Goal: Task Accomplishment & Management: Manage account settings

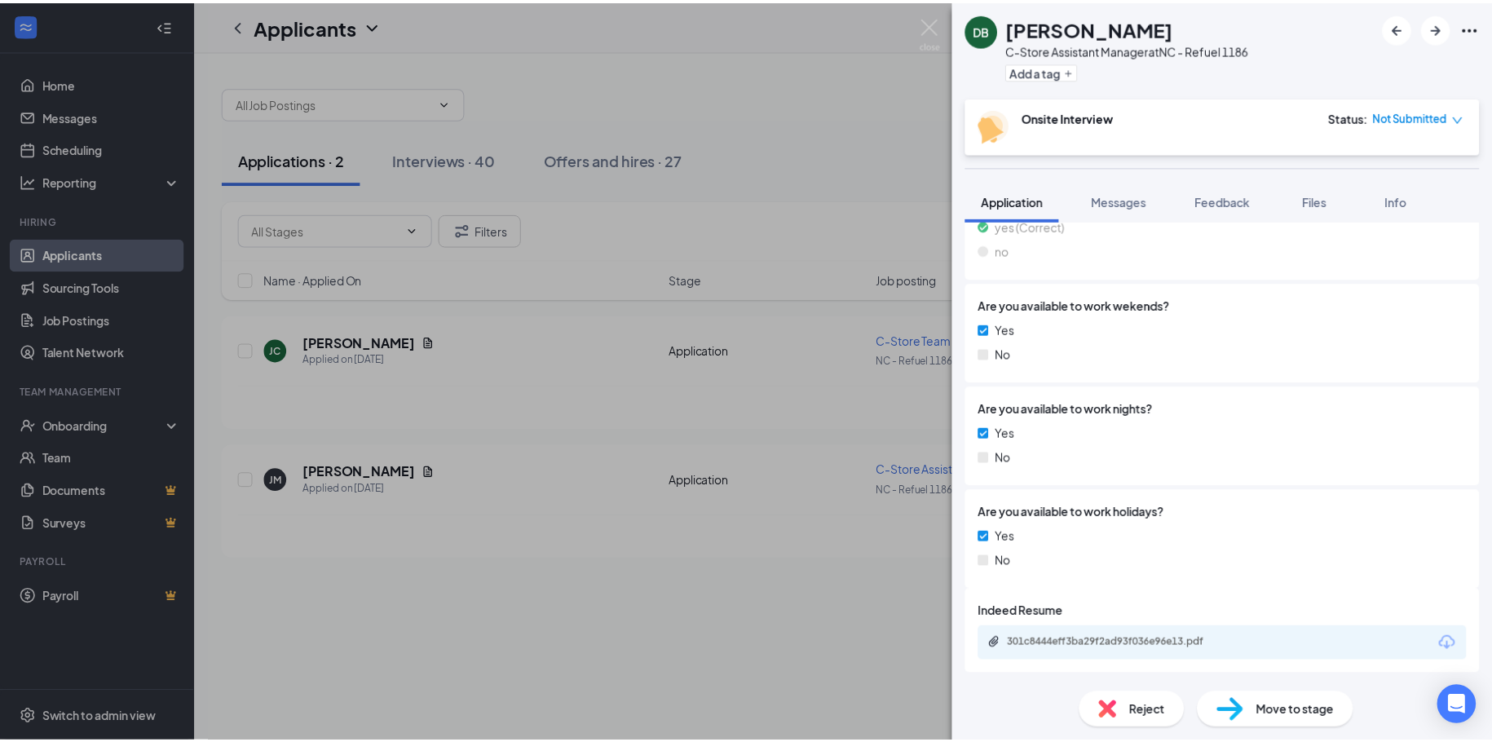
scroll to position [1052, 0]
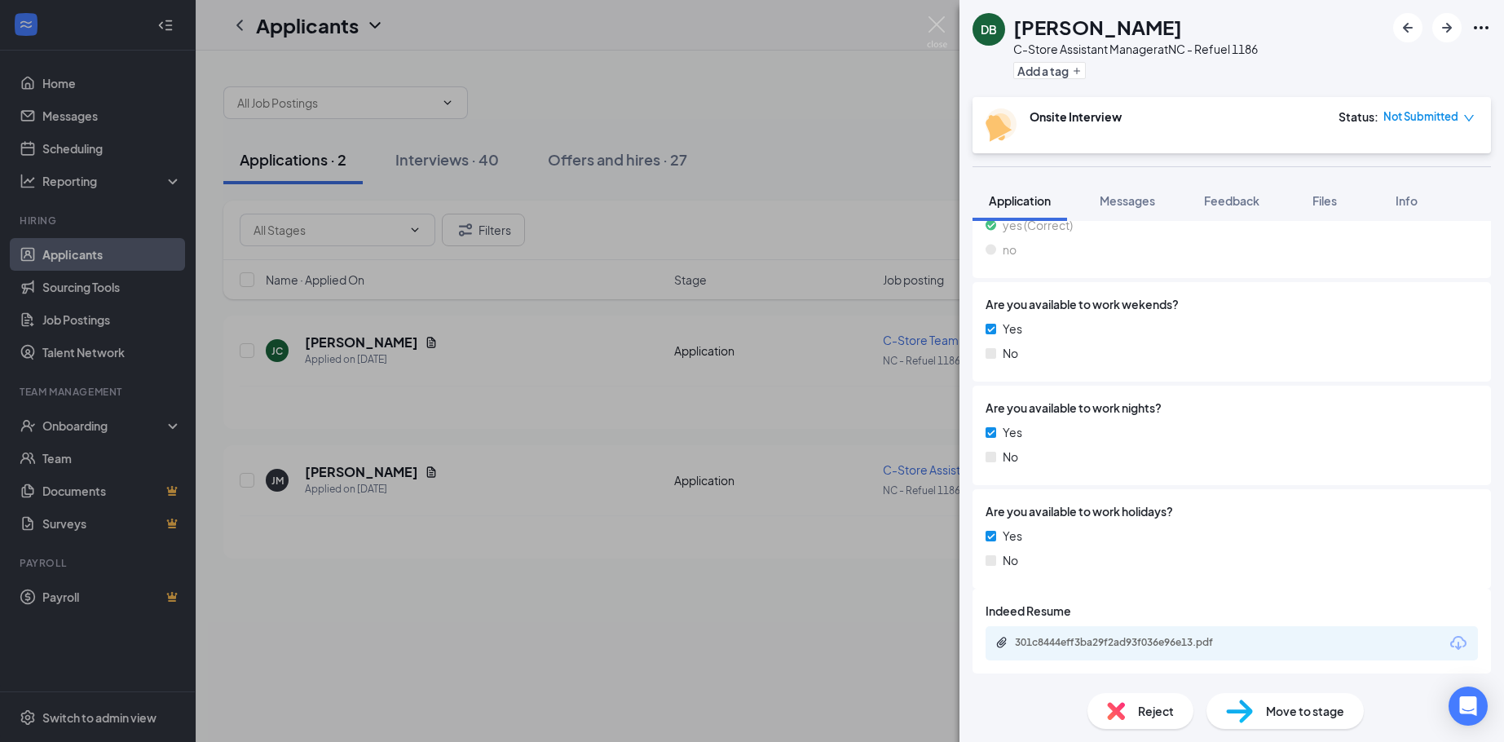
click at [561, 605] on div "DB [PERSON_NAME] C-Store Assistant Manager at [GEOGRAPHIC_DATA] - Refuel 1186 A…" at bounding box center [752, 371] width 1504 height 742
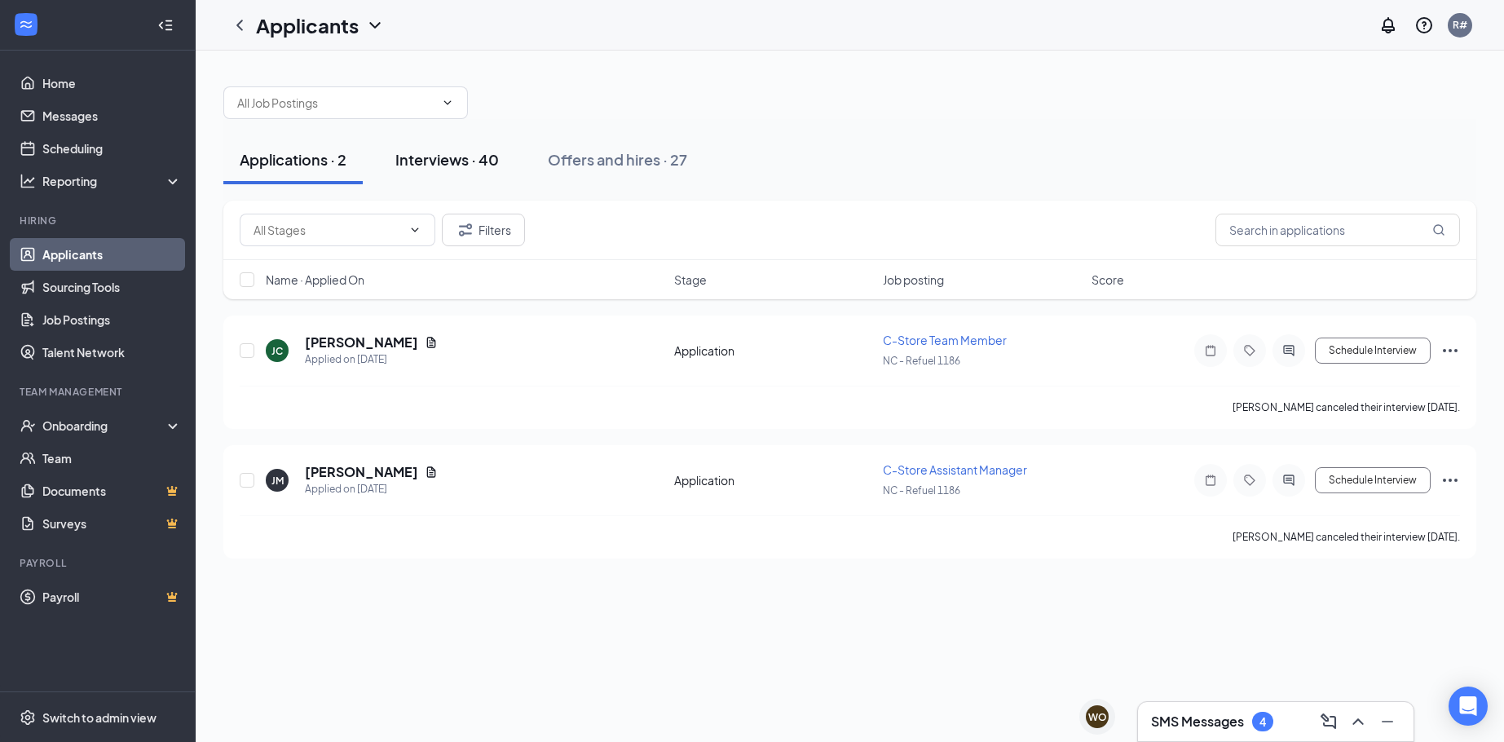
click at [491, 157] on div "Interviews · 40" at bounding box center [447, 159] width 104 height 20
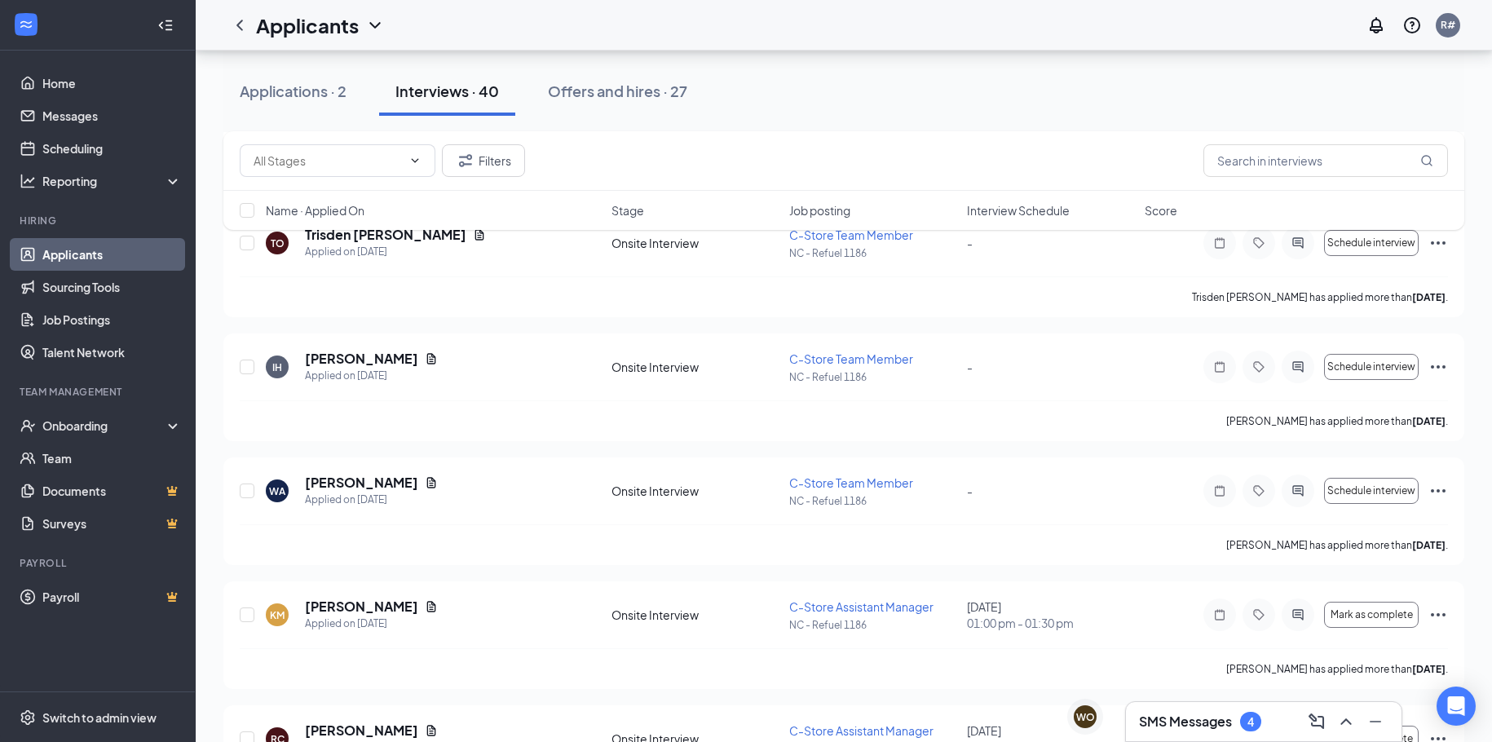
scroll to position [489, 0]
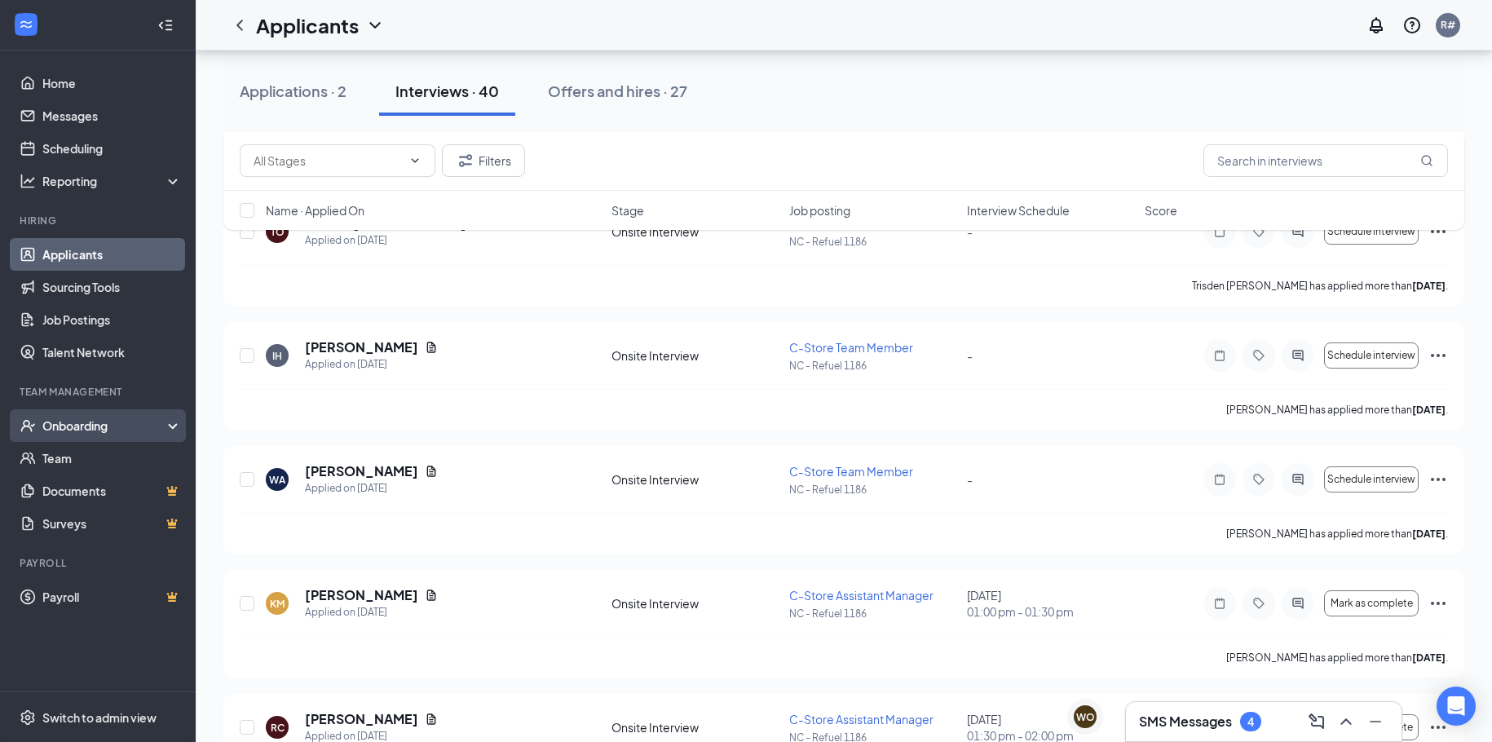
click at [77, 417] on div "Onboarding" at bounding box center [105, 425] width 126 height 16
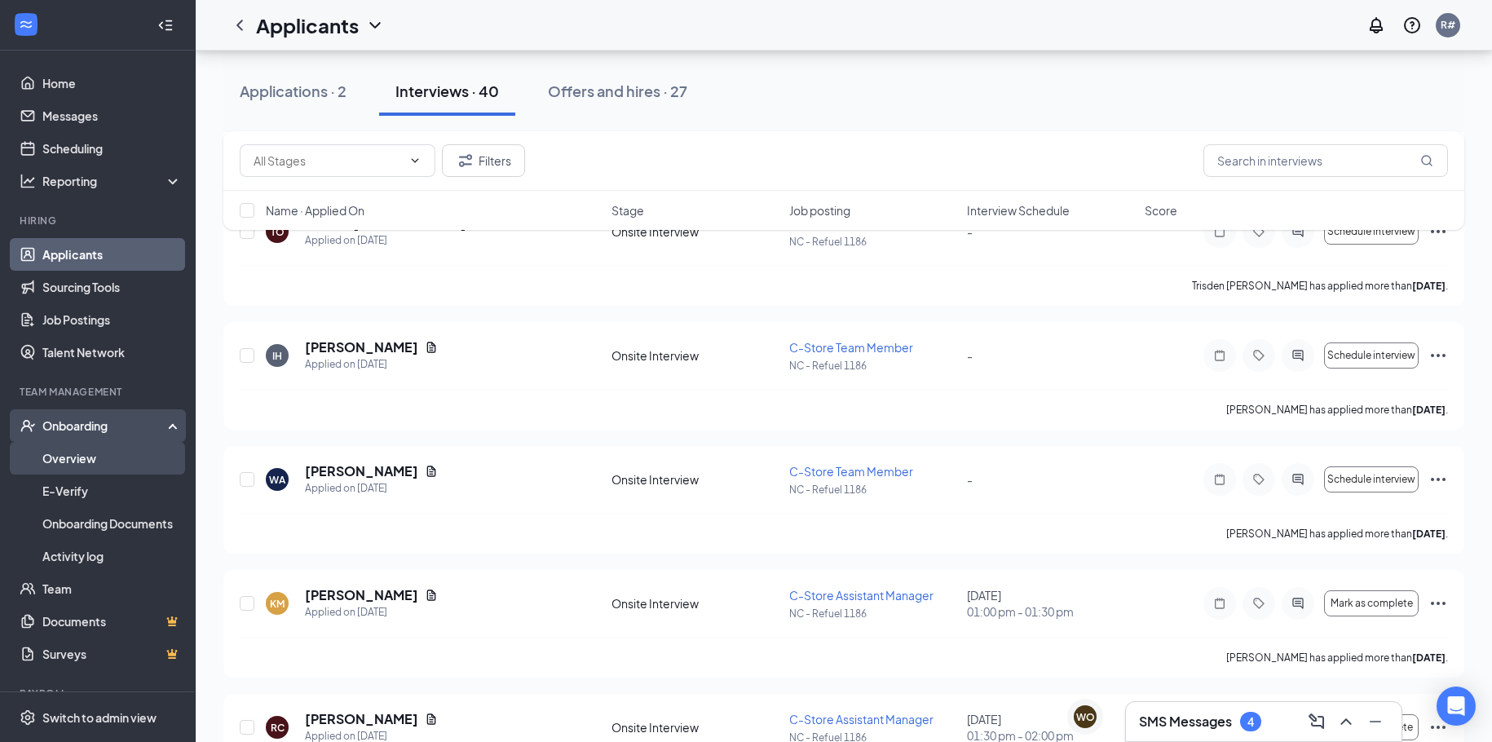
click at [73, 464] on link "Overview" at bounding box center [111, 458] width 139 height 33
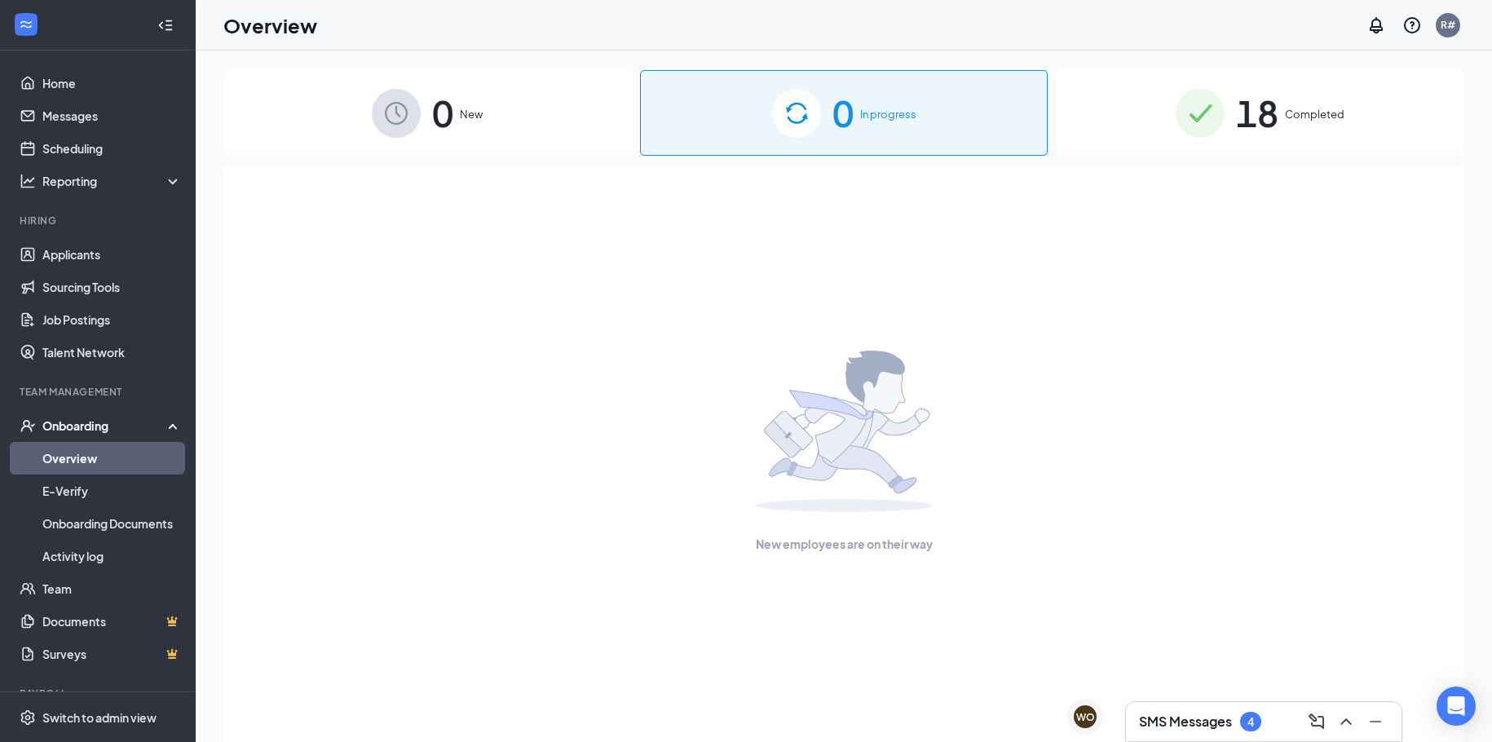
click at [1232, 129] on div "18 Completed" at bounding box center [1260, 113] width 408 height 86
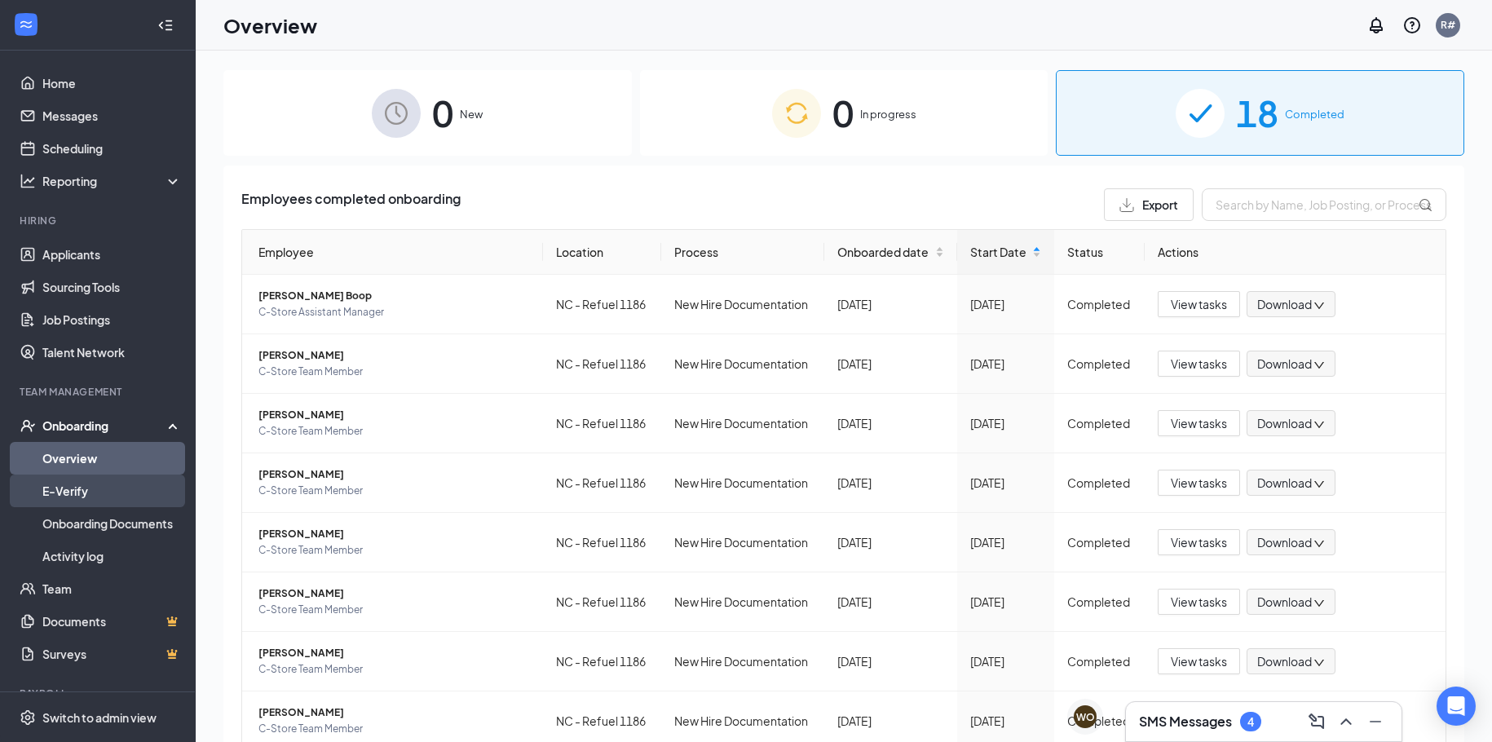
click at [67, 485] on link "E-Verify" at bounding box center [111, 490] width 139 height 33
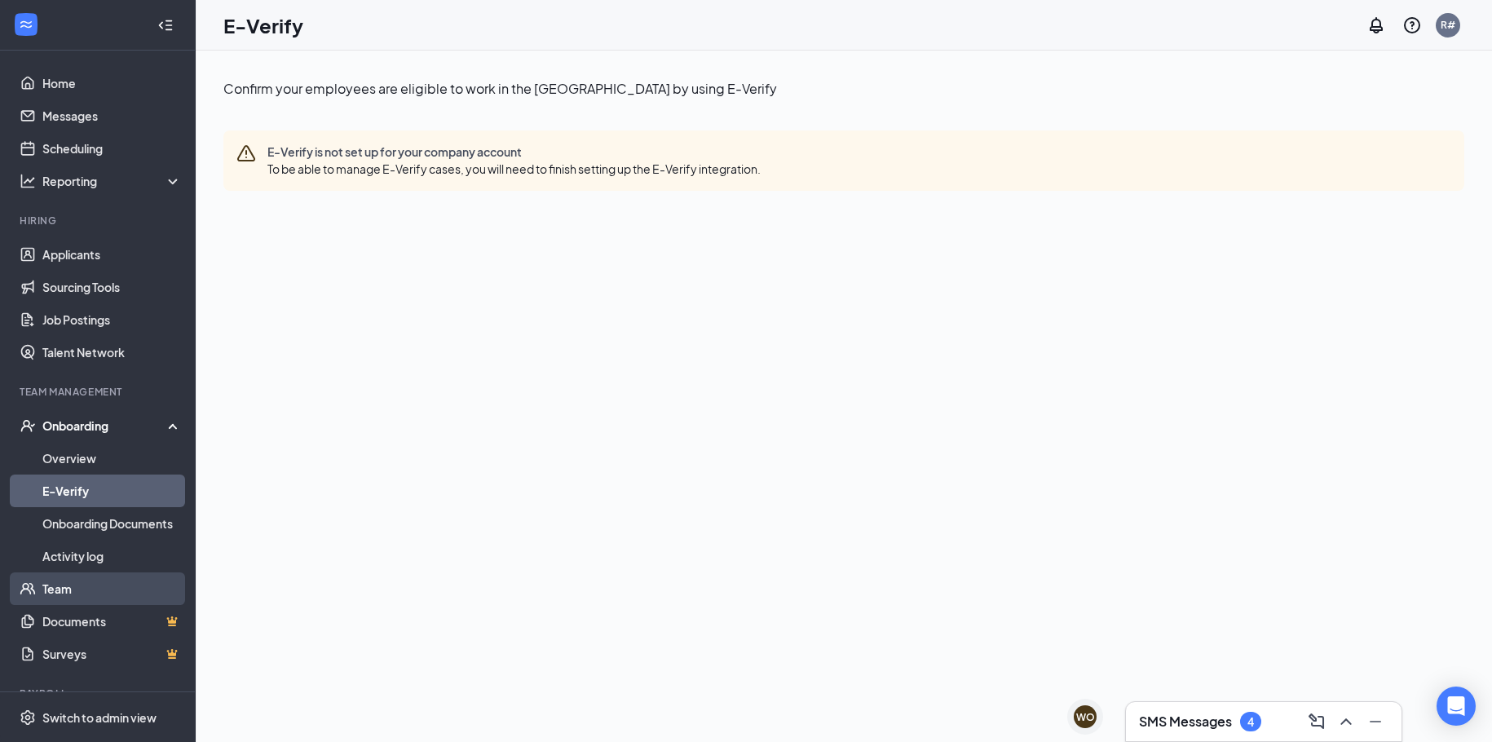
click at [89, 576] on link "Team" at bounding box center [111, 588] width 139 height 33
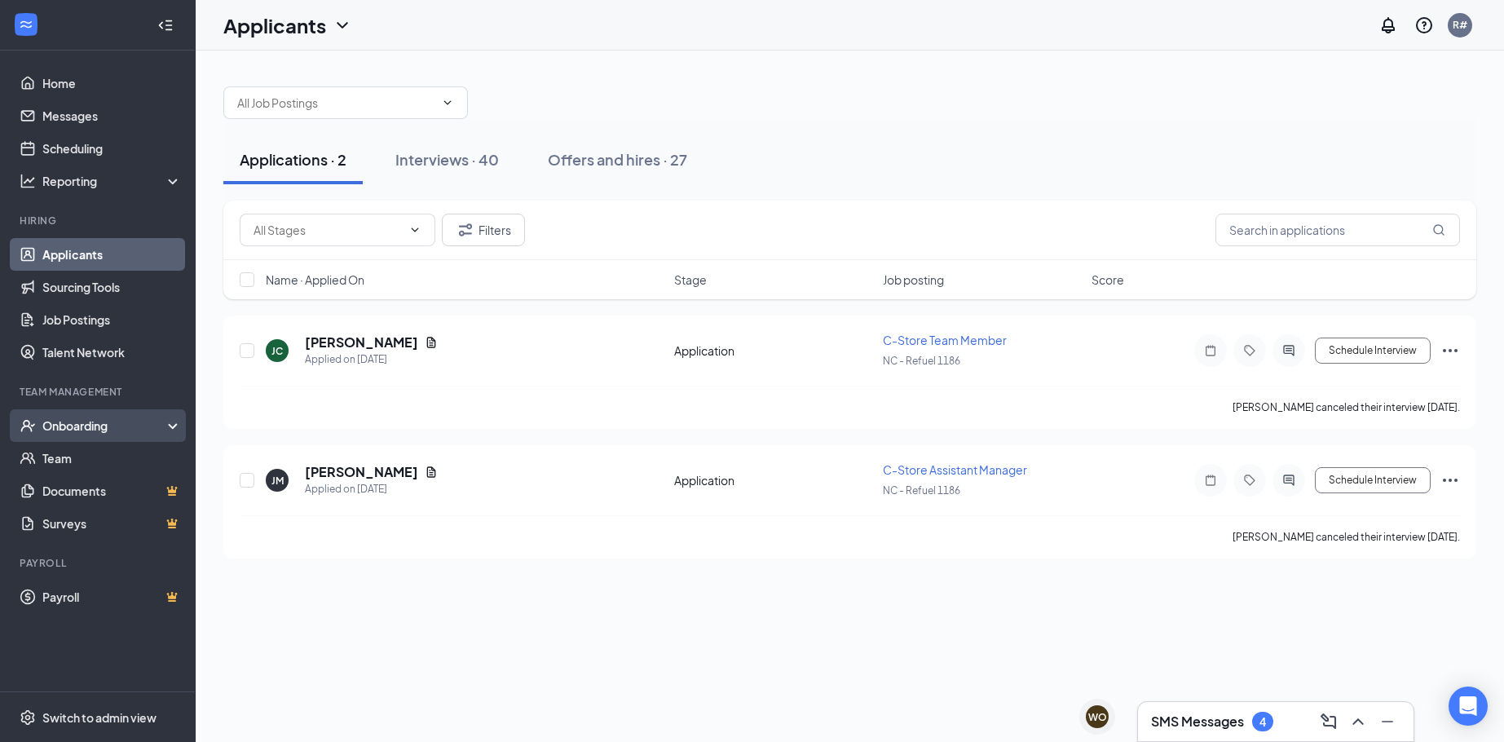
click at [121, 418] on div "Onboarding" at bounding box center [105, 425] width 126 height 16
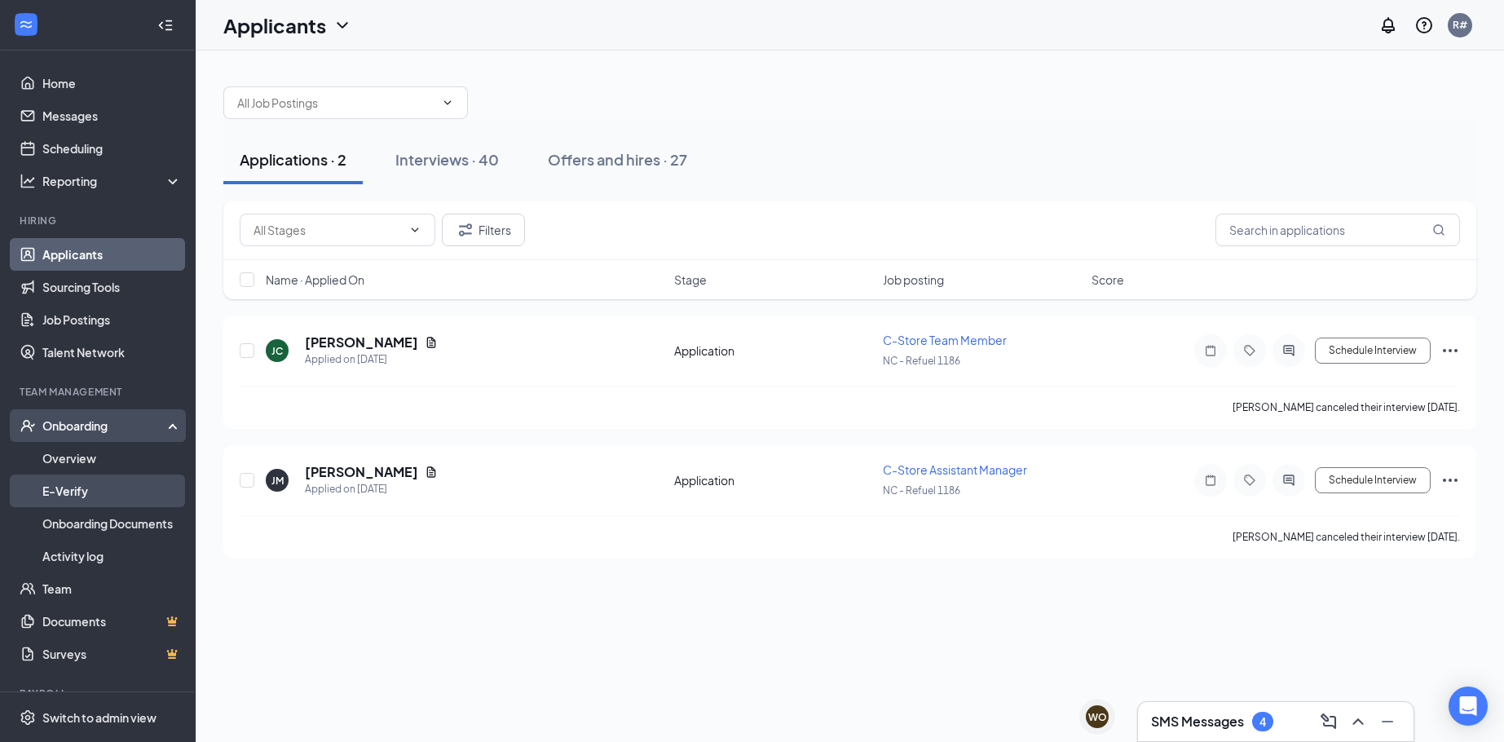
click at [82, 487] on link "E-Verify" at bounding box center [111, 490] width 139 height 33
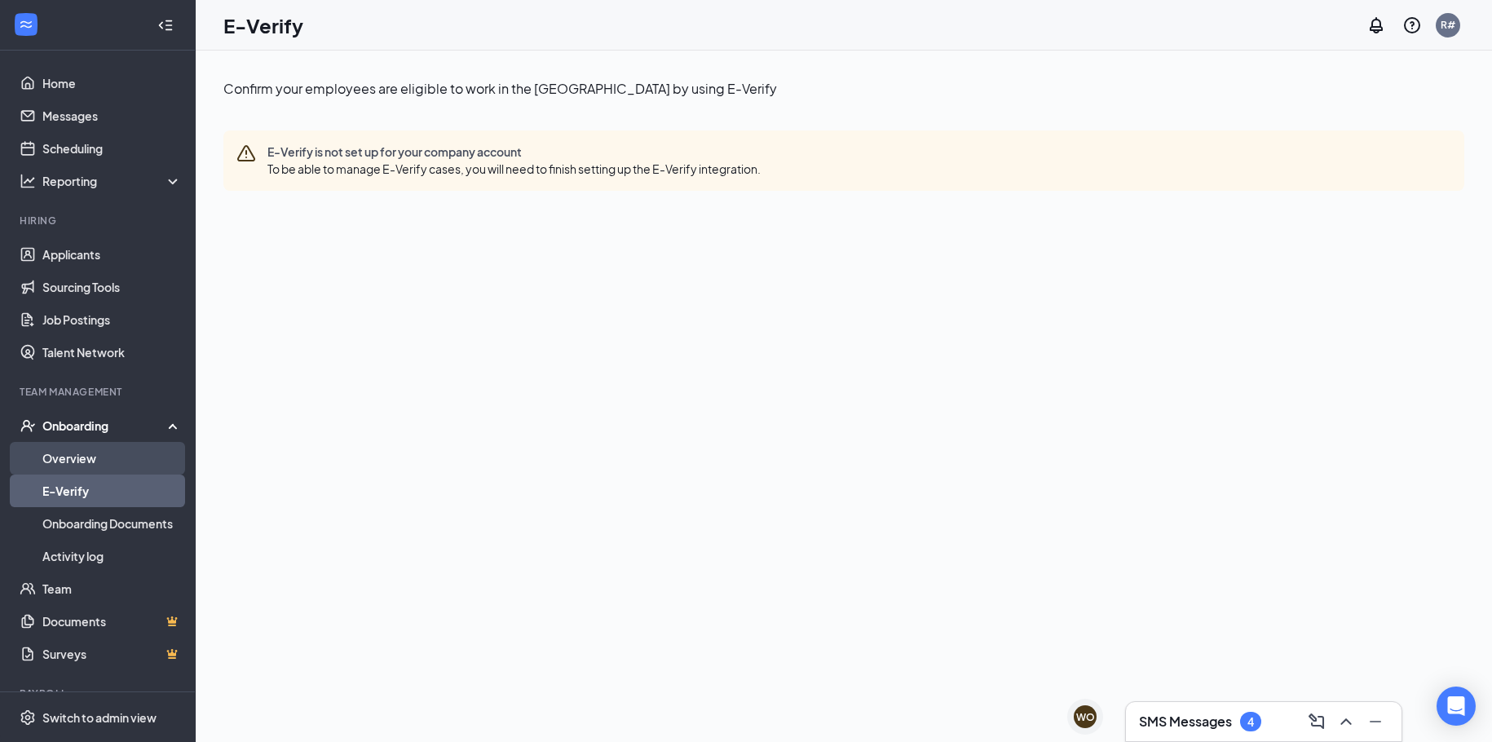
click at [84, 454] on link "Overview" at bounding box center [111, 458] width 139 height 33
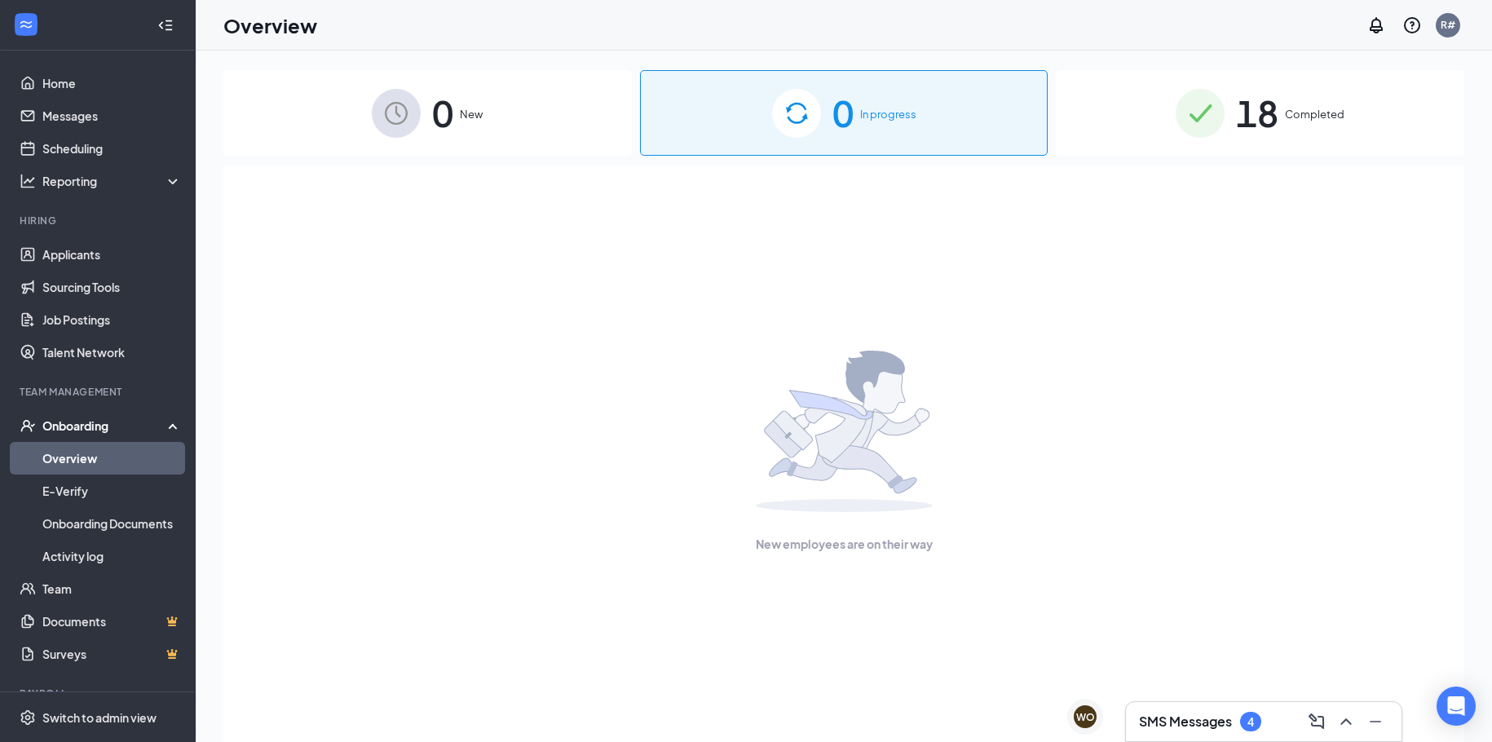
click at [1192, 117] on img at bounding box center [1199, 113] width 49 height 49
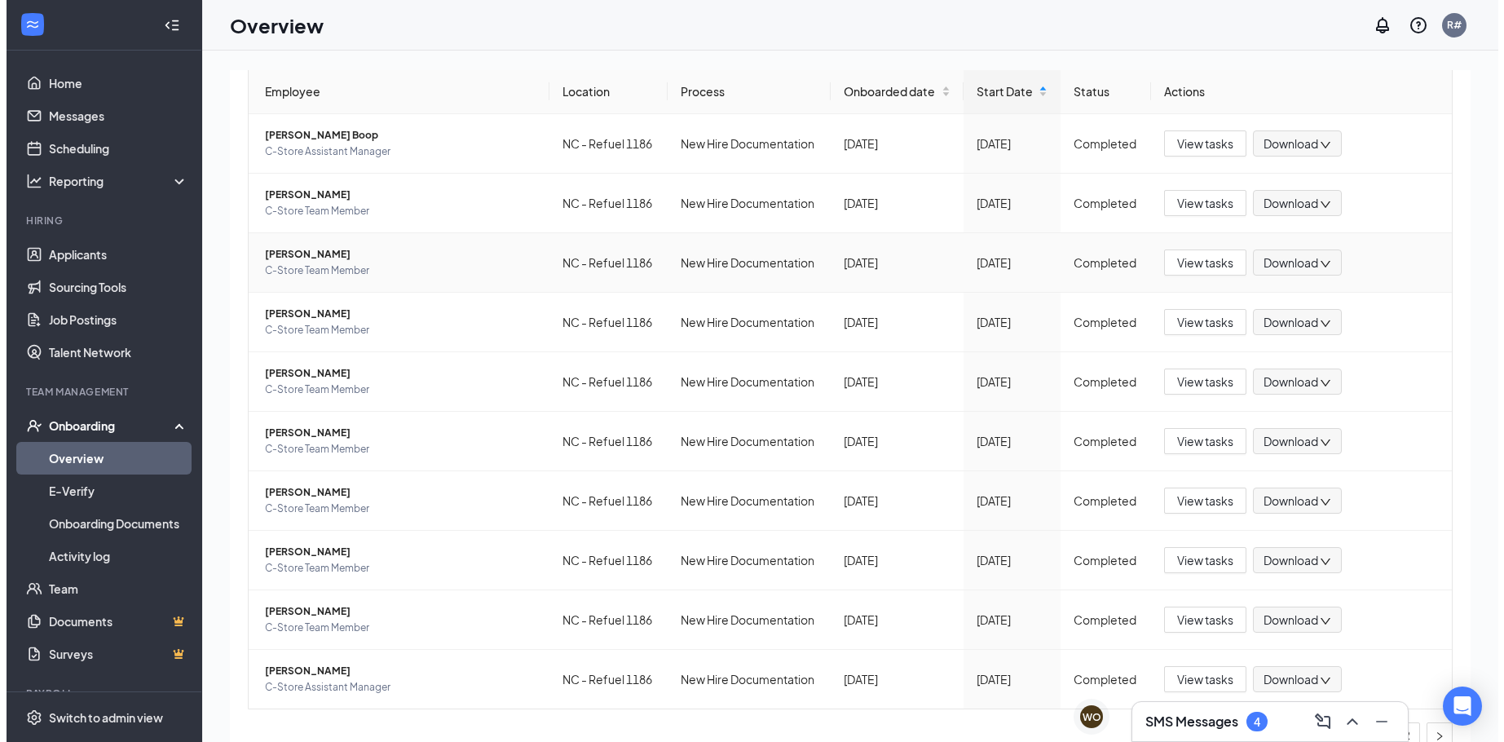
scroll to position [184, 0]
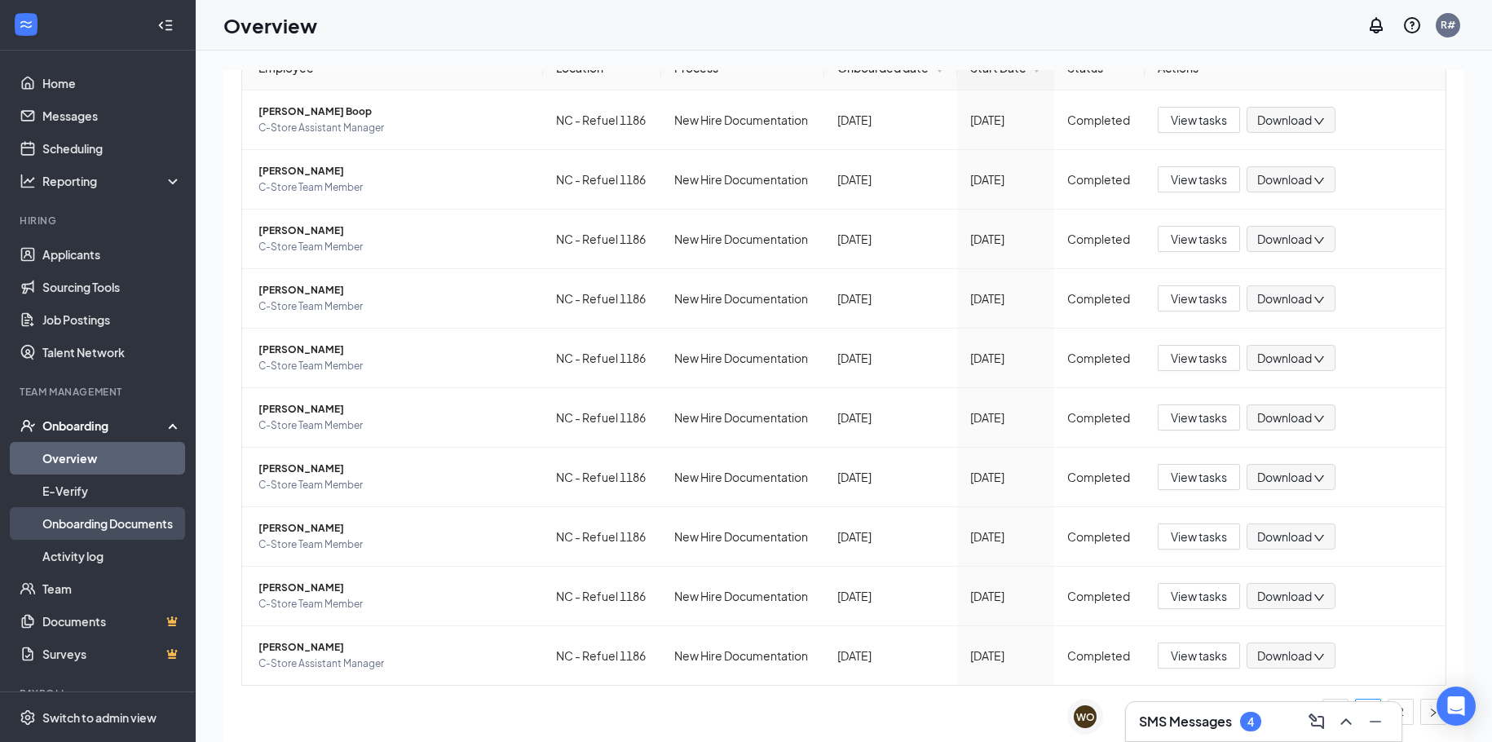
click at [99, 521] on link "Onboarding Documents" at bounding box center [111, 523] width 139 height 33
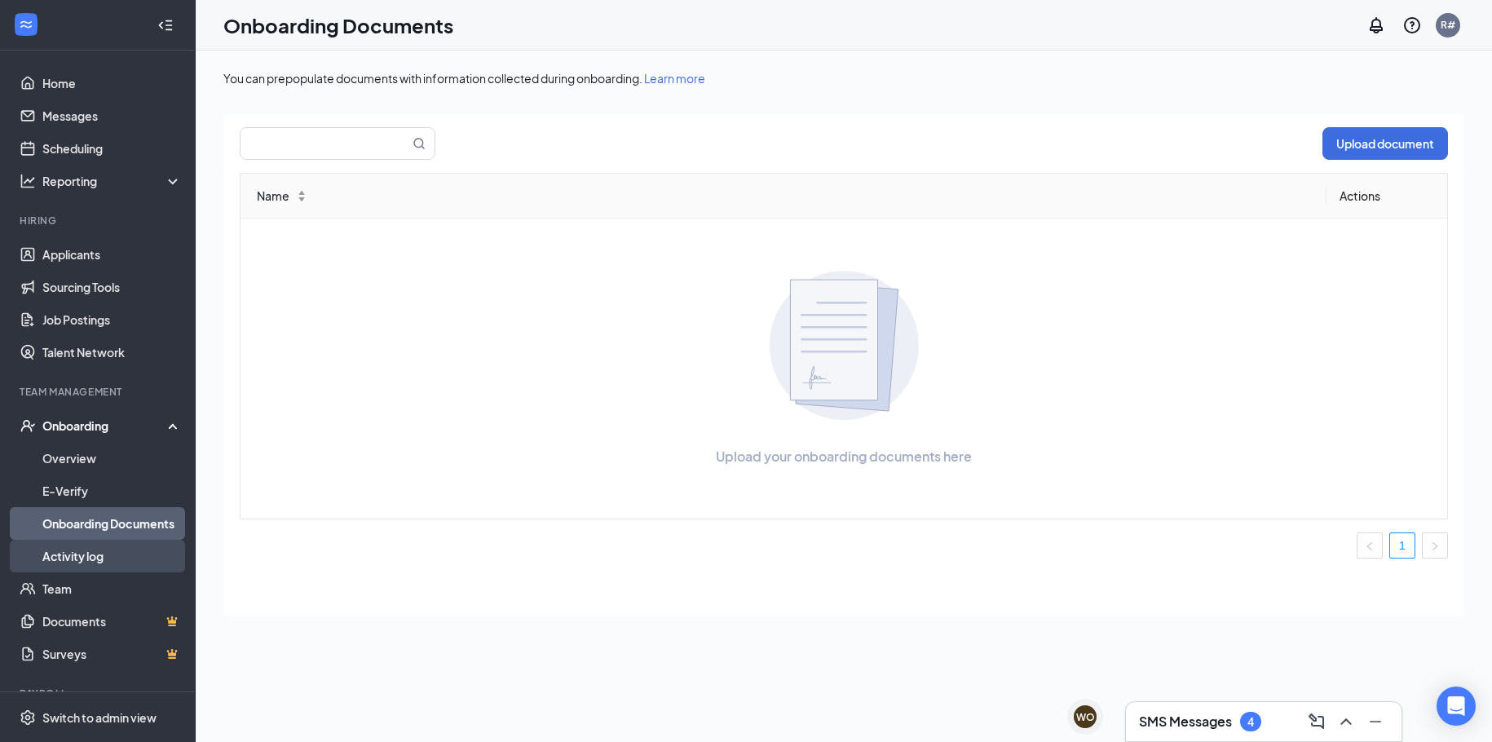
click at [92, 555] on link "Activity log" at bounding box center [111, 556] width 139 height 33
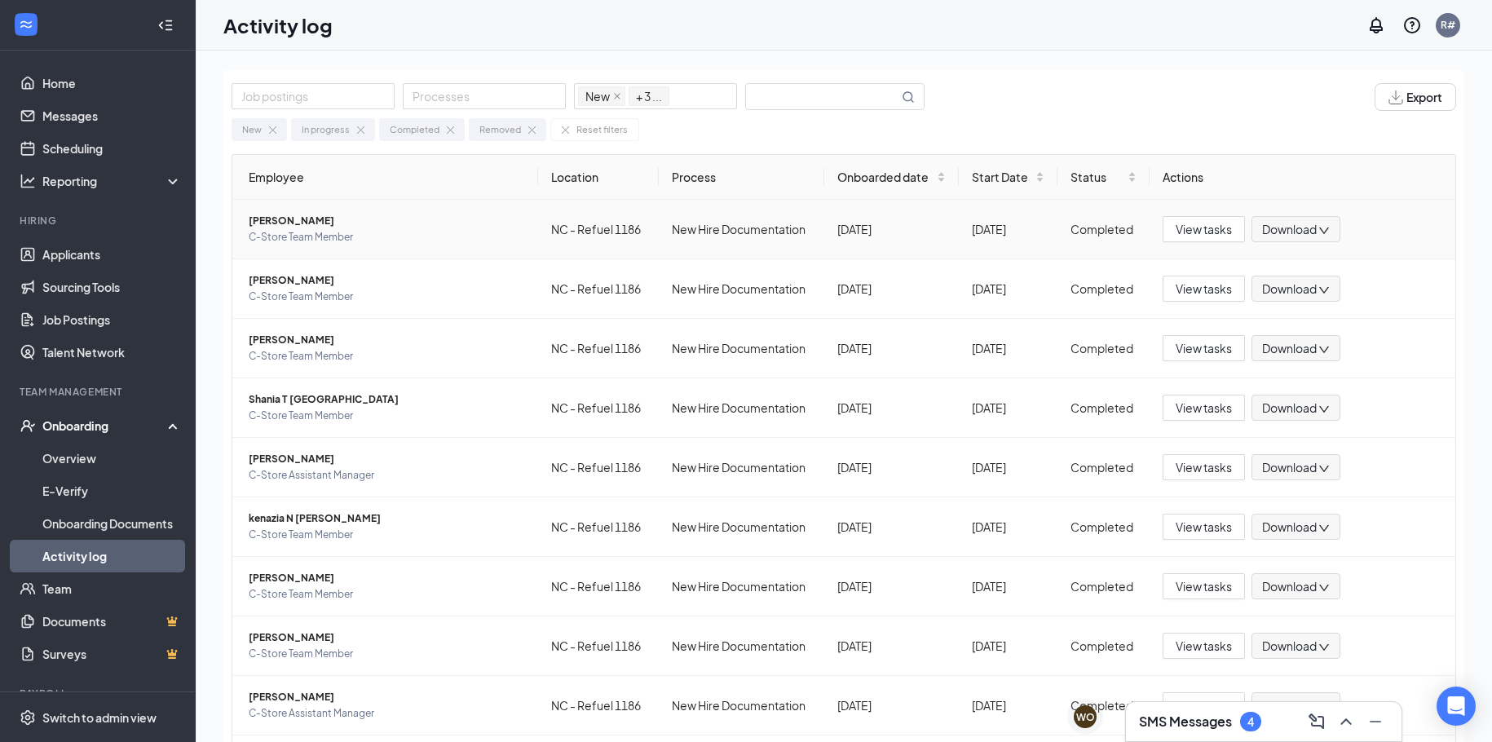
click at [484, 245] on td "Jared Echendu C-Store Team Member" at bounding box center [385, 230] width 306 height 60
click at [298, 219] on span "Jared Echendu" at bounding box center [387, 221] width 276 height 16
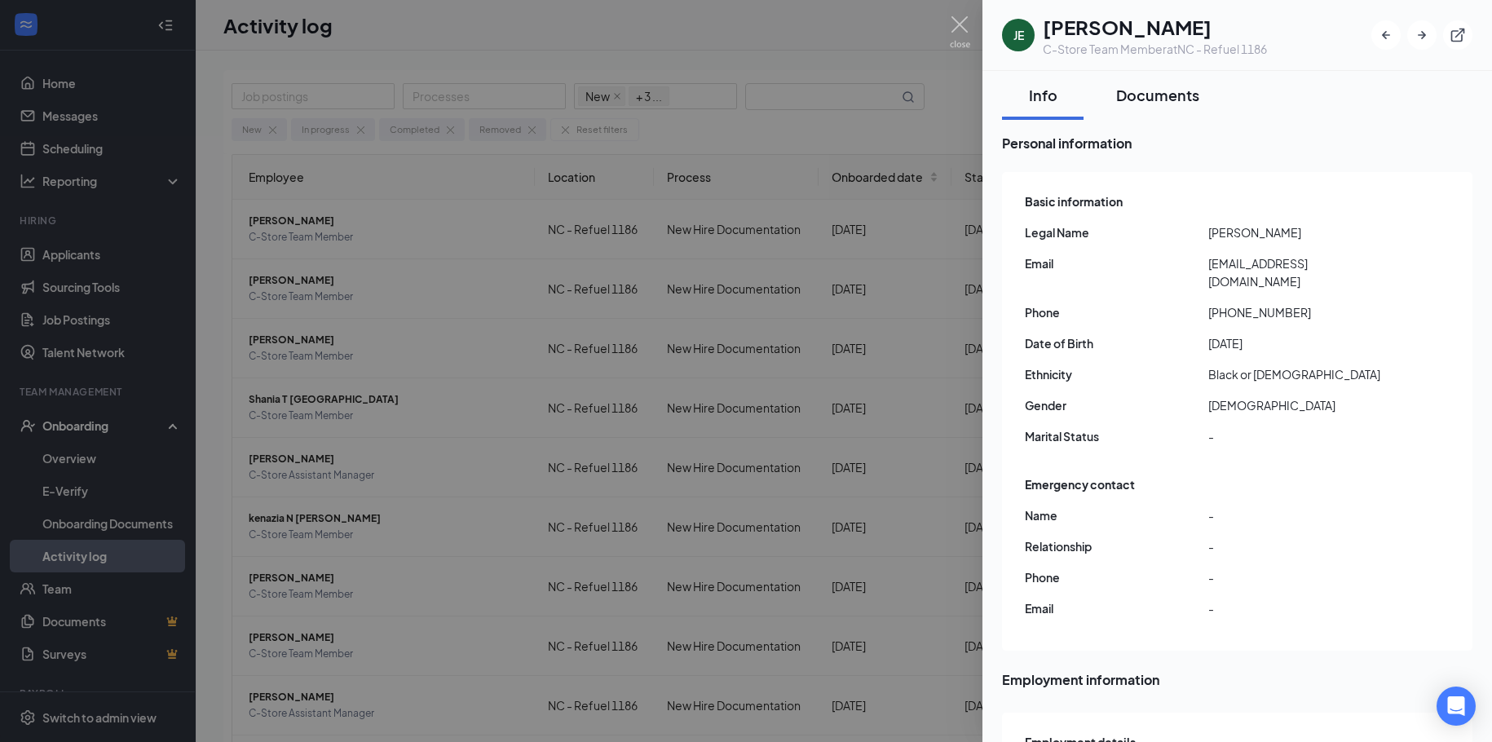
click at [1149, 89] on div "Documents" at bounding box center [1157, 95] width 83 height 20
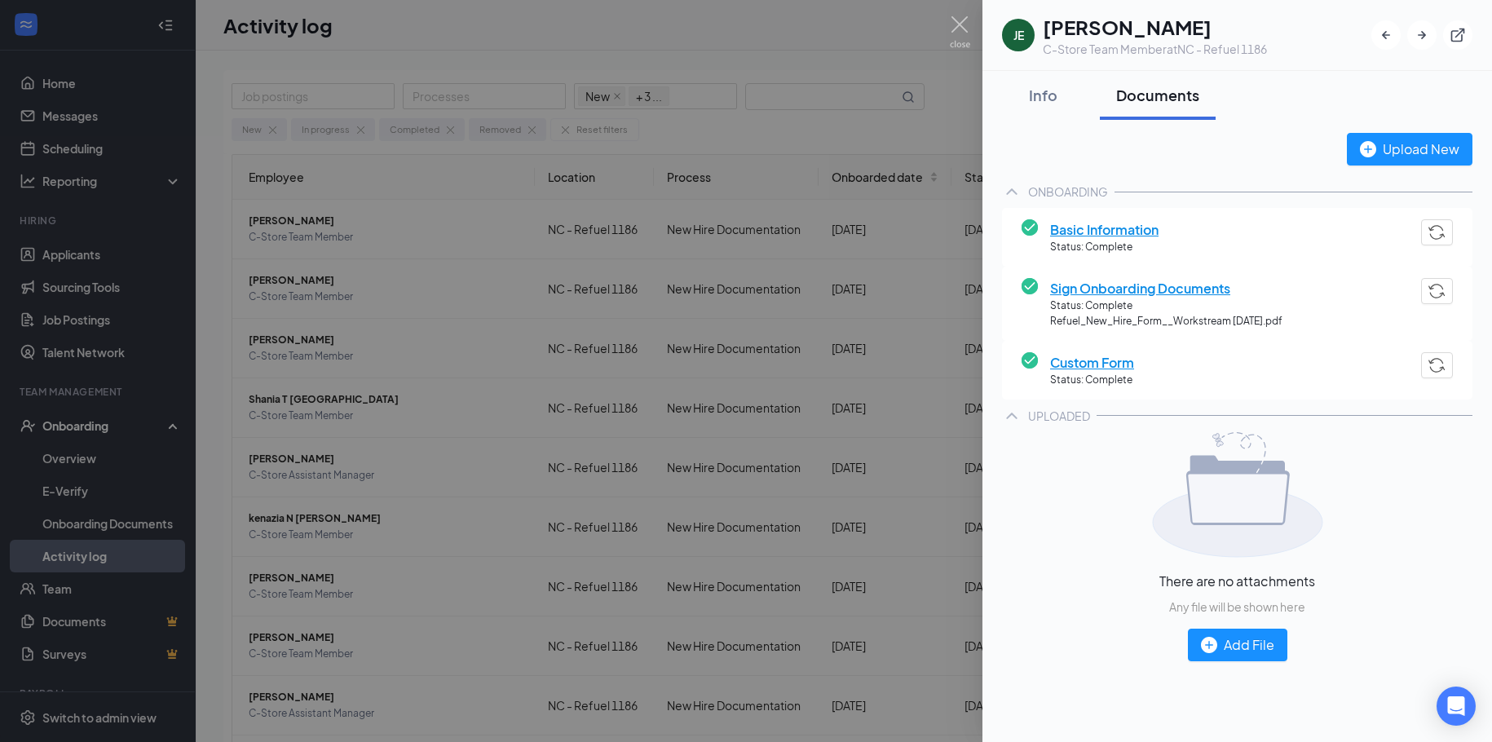
click at [1156, 233] on span "Basic Information" at bounding box center [1104, 229] width 108 height 20
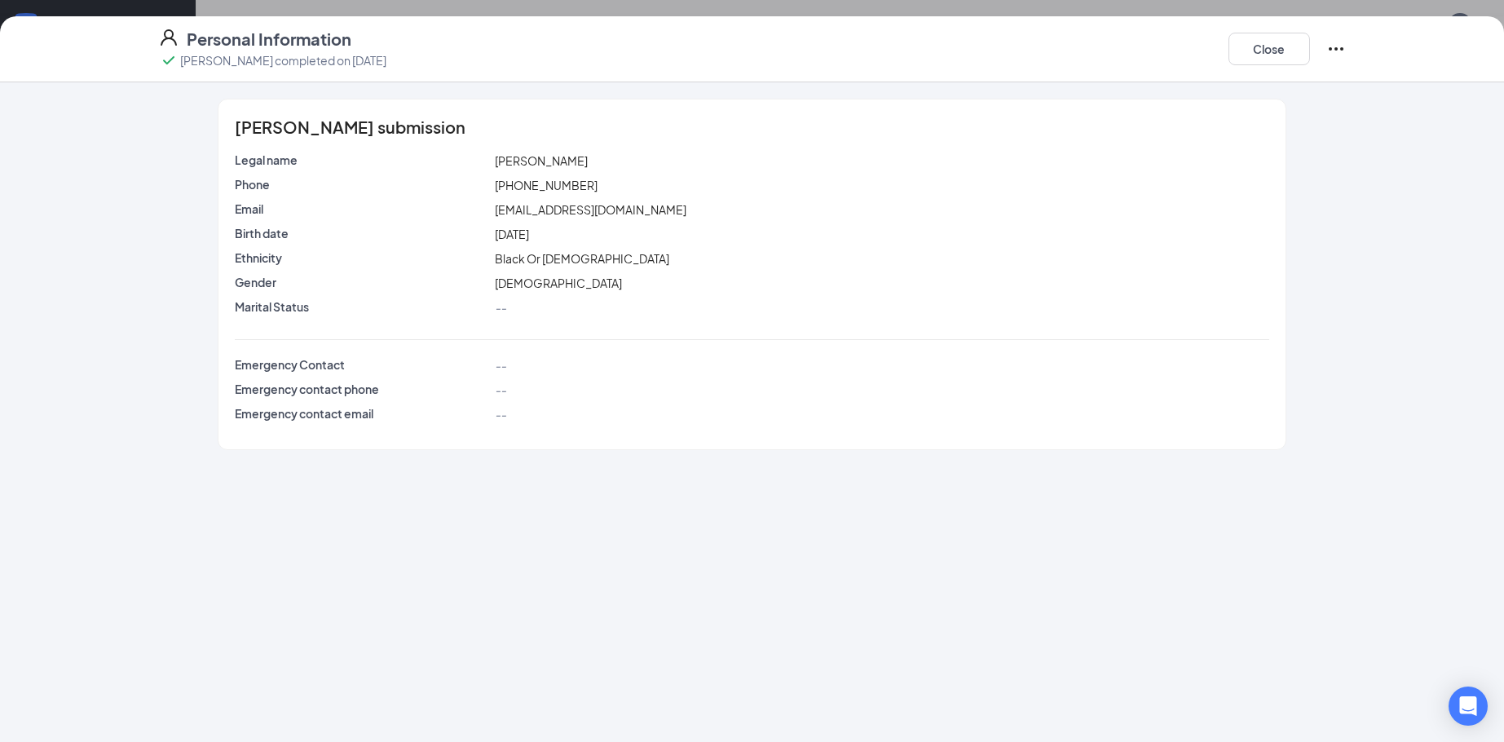
click at [1329, 39] on icon "Ellipses" at bounding box center [1336, 49] width 20 height 20
click at [1281, 40] on button "Close" at bounding box center [1269, 49] width 82 height 33
